Goal: Information Seeking & Learning: Learn about a topic

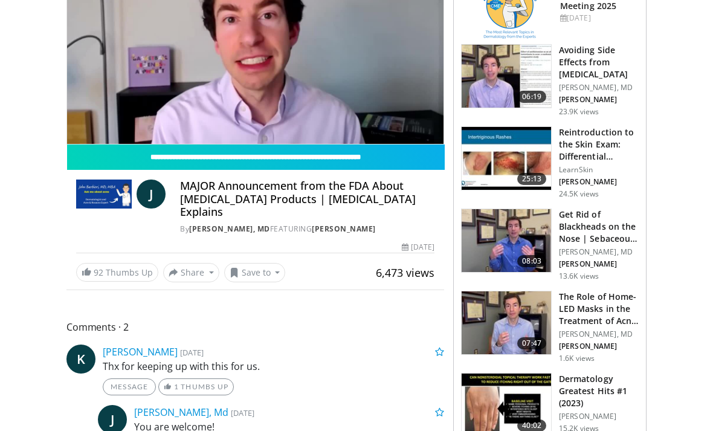
scroll to position [162, 0]
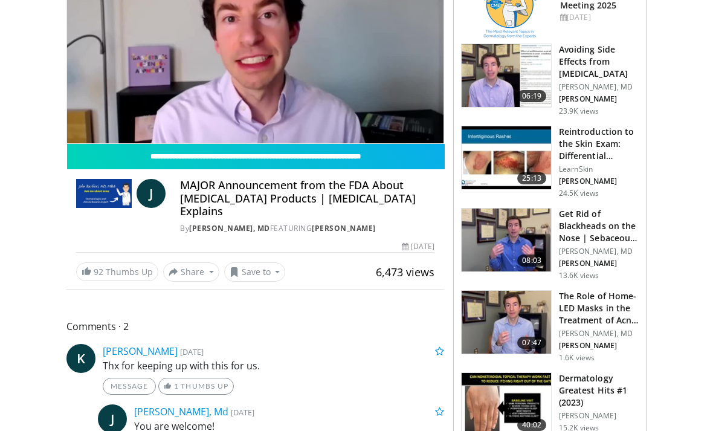
click at [596, 321] on h3 "The Role of Home-LED Masks in the Treatment of Acne | Dermatologist …" at bounding box center [599, 308] width 80 height 36
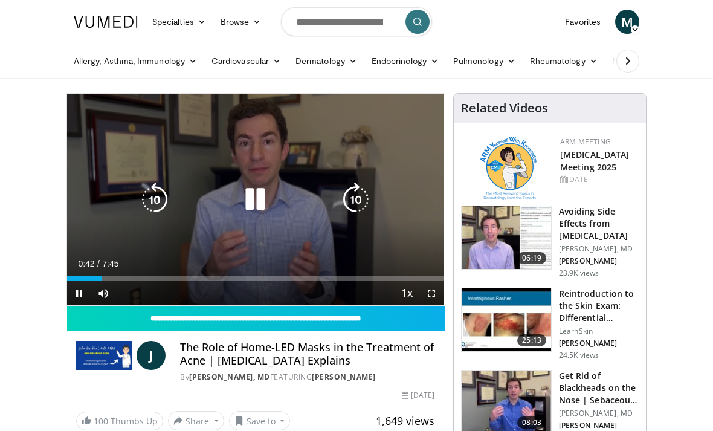
click at [105, 294] on span "Video Player" at bounding box center [103, 293] width 24 height 24
click at [105, 294] on video-js "**********" at bounding box center [255, 199] width 376 height 211
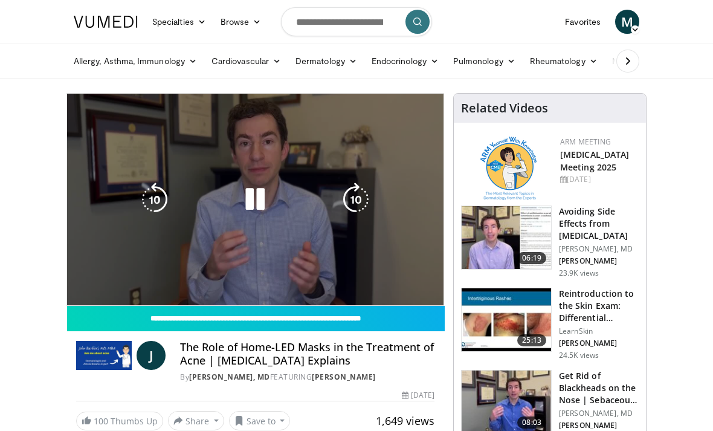
click at [105, 294] on div "10 seconds Tap to unmute" at bounding box center [255, 199] width 376 height 211
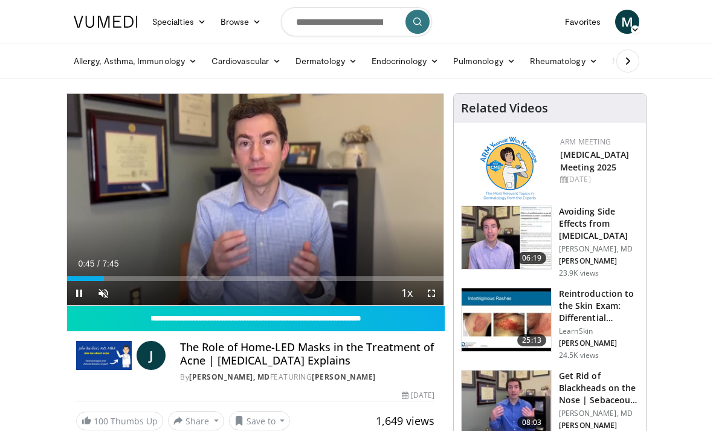
click at [105, 294] on span "Video Player" at bounding box center [103, 293] width 24 height 24
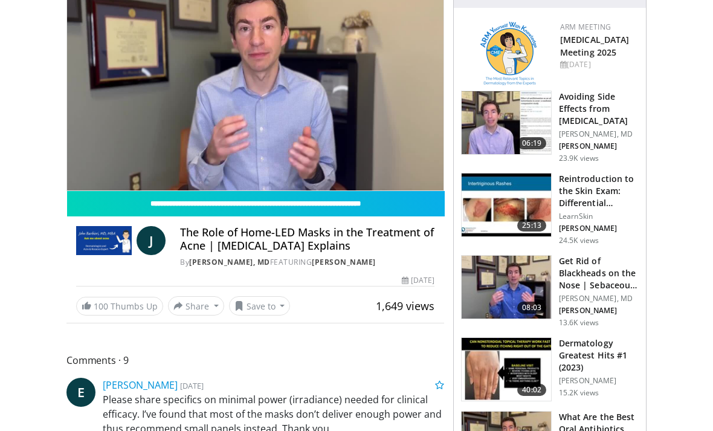
scroll to position [102, 0]
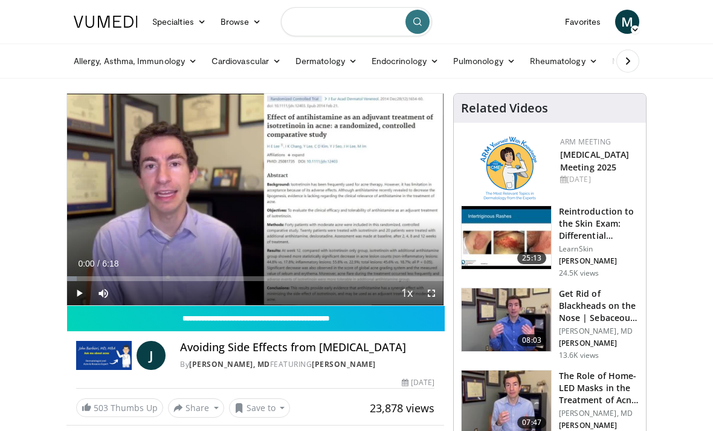
click at [316, 22] on input "Search topics, interventions" at bounding box center [356, 21] width 151 height 29
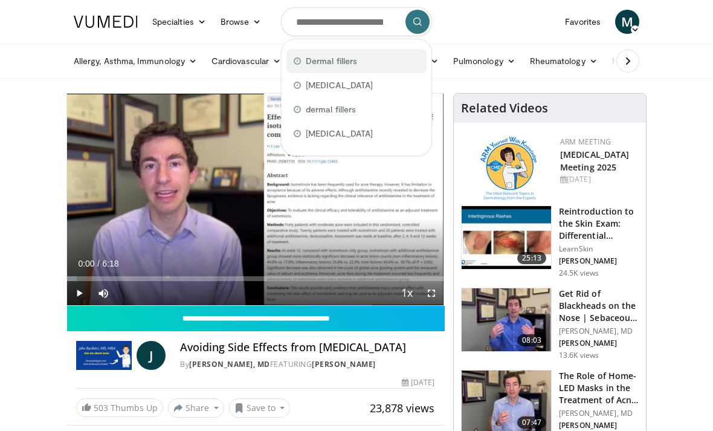
click at [325, 60] on span "Dermal fillers" at bounding box center [331, 61] width 51 height 12
type input "**********"
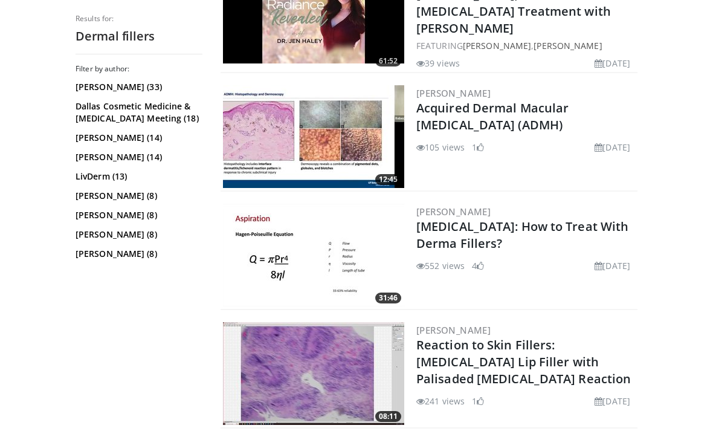
scroll to position [1609, 0]
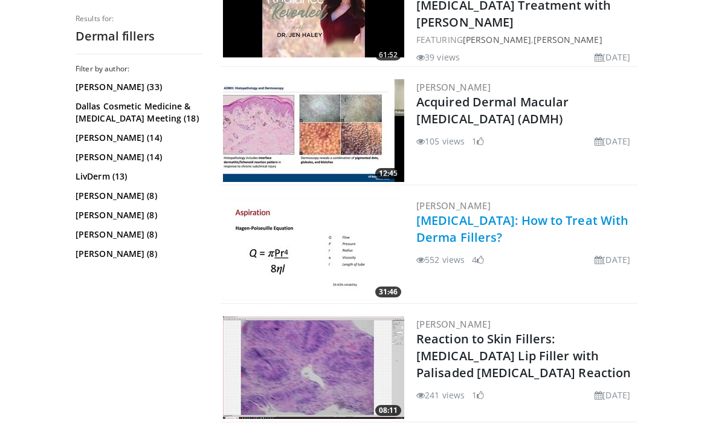
click at [503, 234] on link "Vascular Occlusion: How to Treat With Derma Fillers?" at bounding box center [522, 228] width 212 height 33
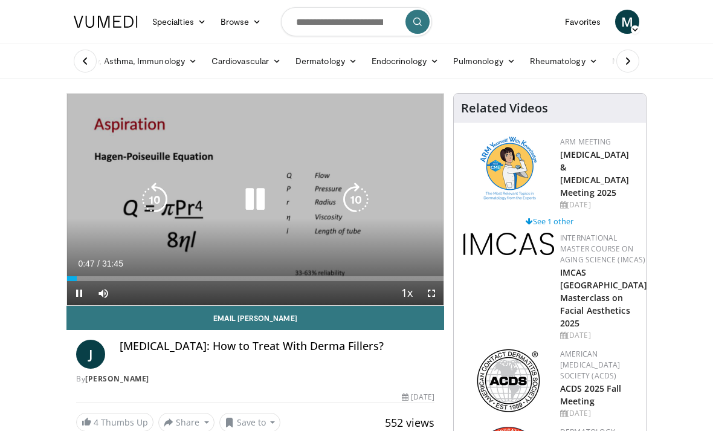
click at [442, 295] on span "Video Player" at bounding box center [431, 293] width 24 height 24
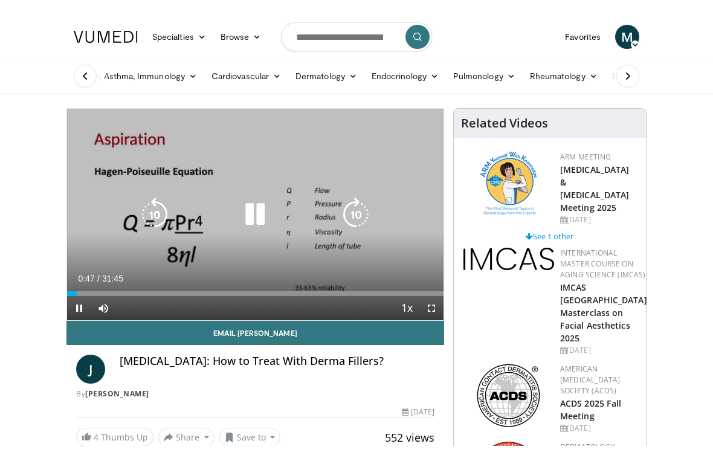
scroll to position [15, 0]
